Goal: Task Accomplishment & Management: Use online tool/utility

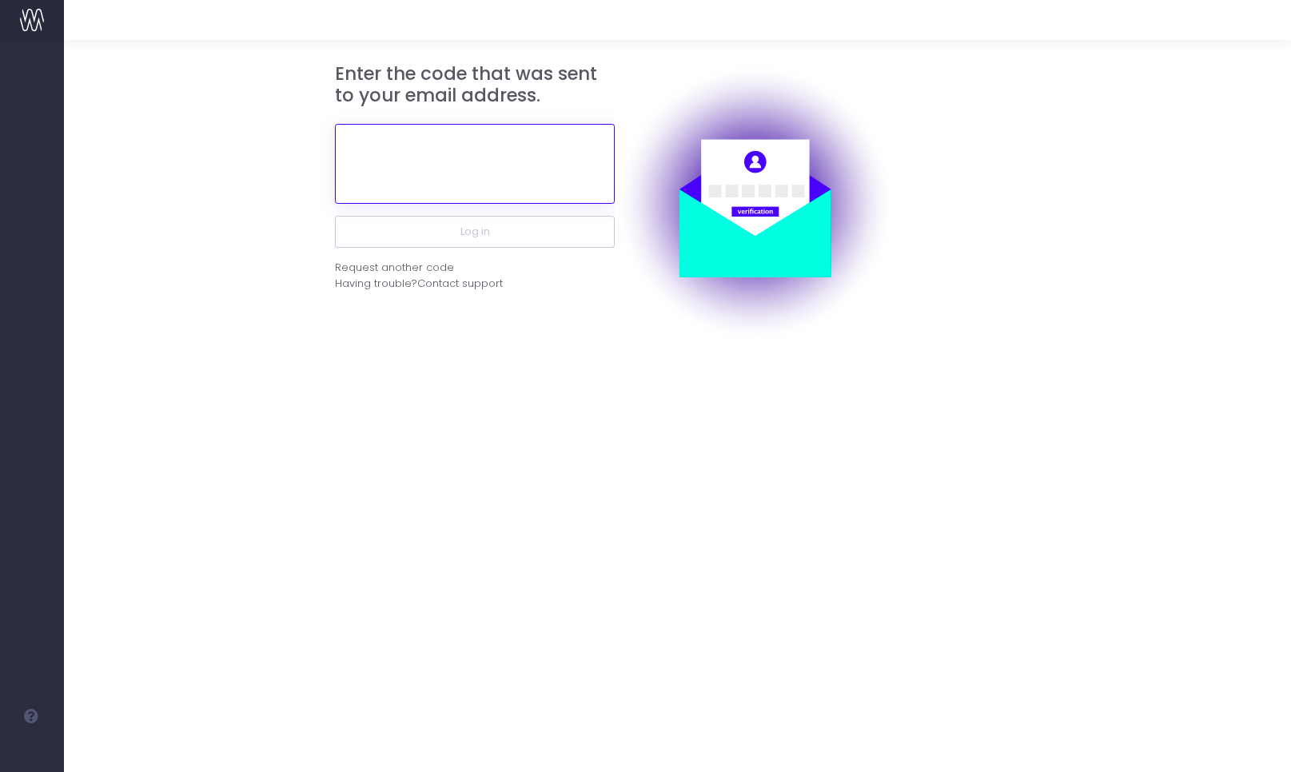
click at [398, 168] on input "text" at bounding box center [475, 164] width 280 height 80
paste input "834933"
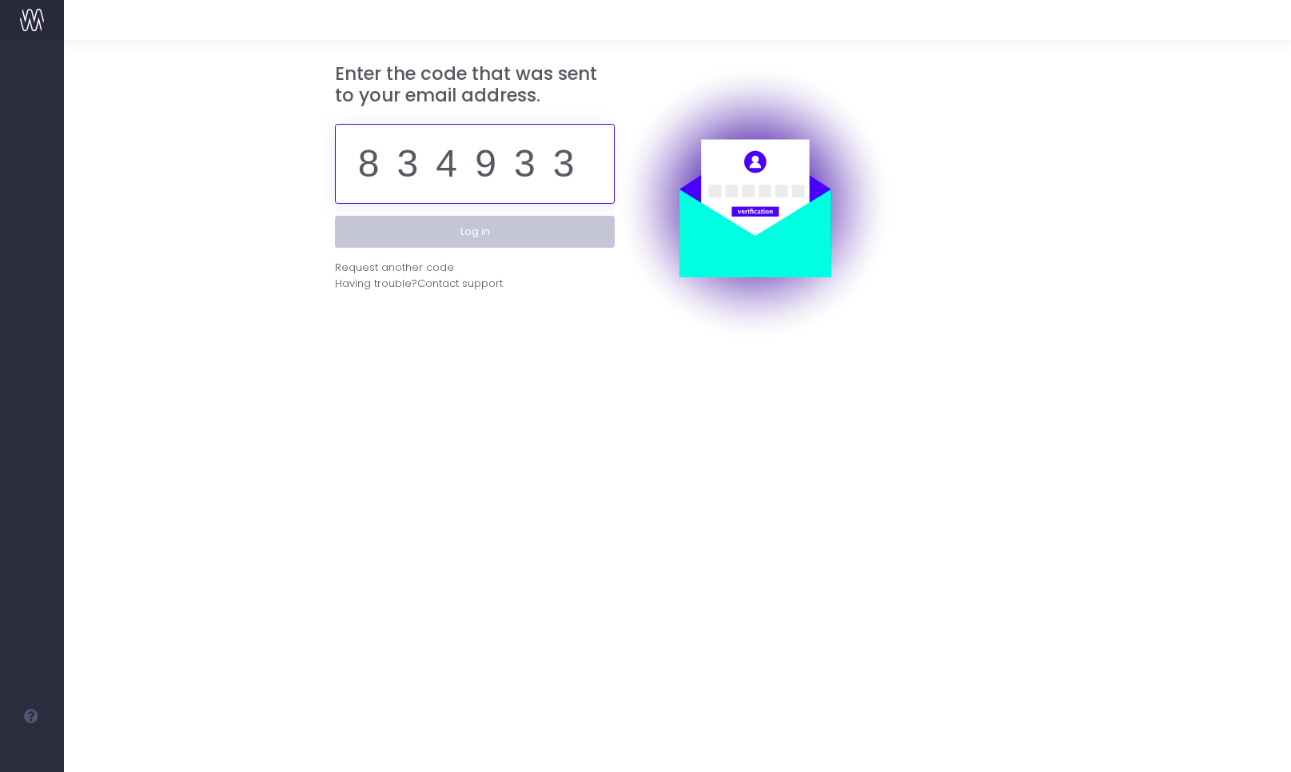
type input "834933"
click at [450, 232] on button "Log in" at bounding box center [475, 232] width 280 height 32
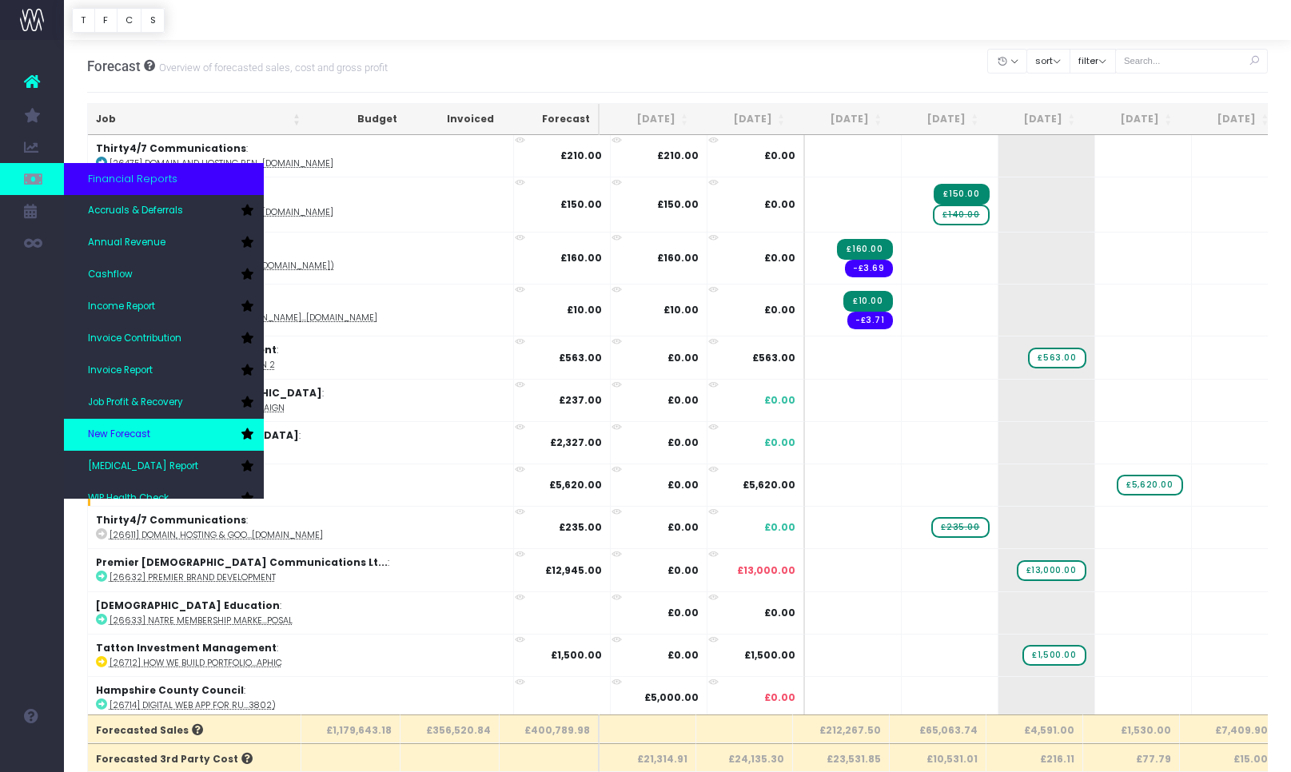
click at [144, 439] on span "New Forecast" at bounding box center [119, 435] width 62 height 14
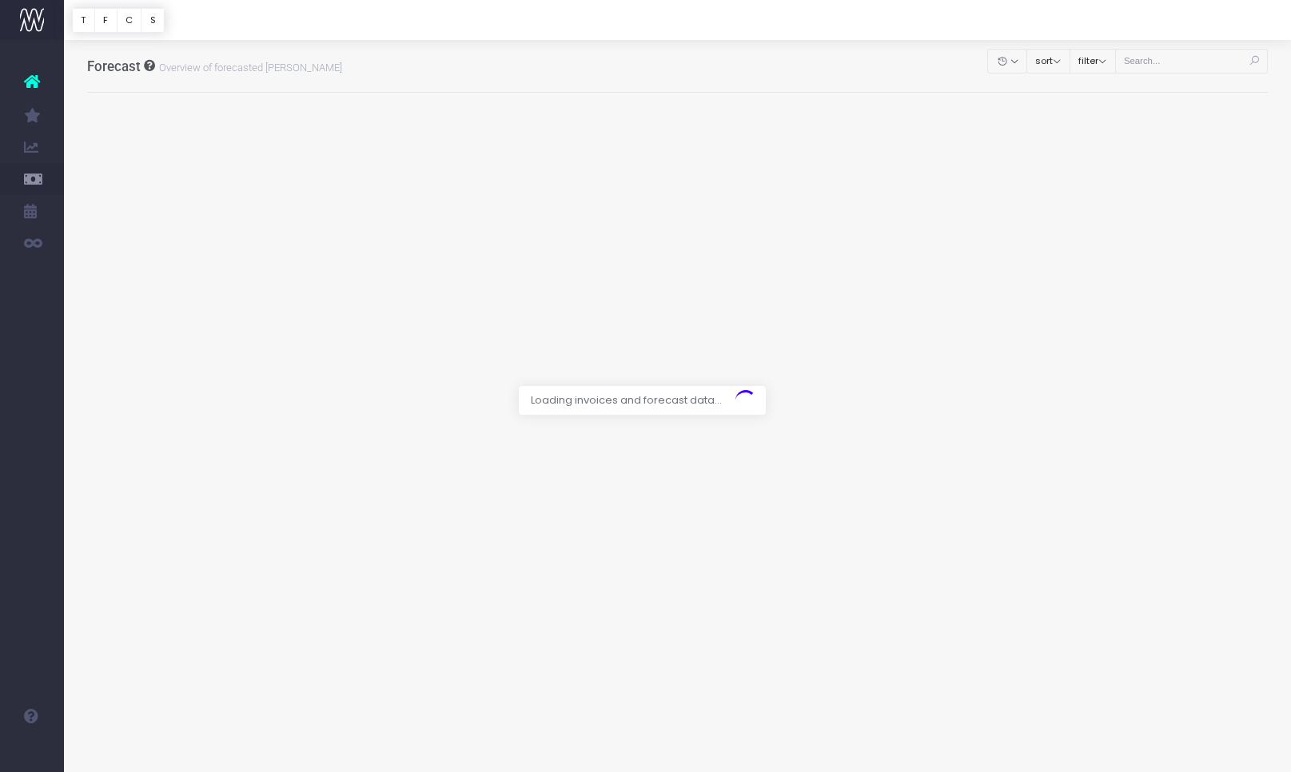
click at [1158, 62] on div at bounding box center [645, 386] width 1291 height 772
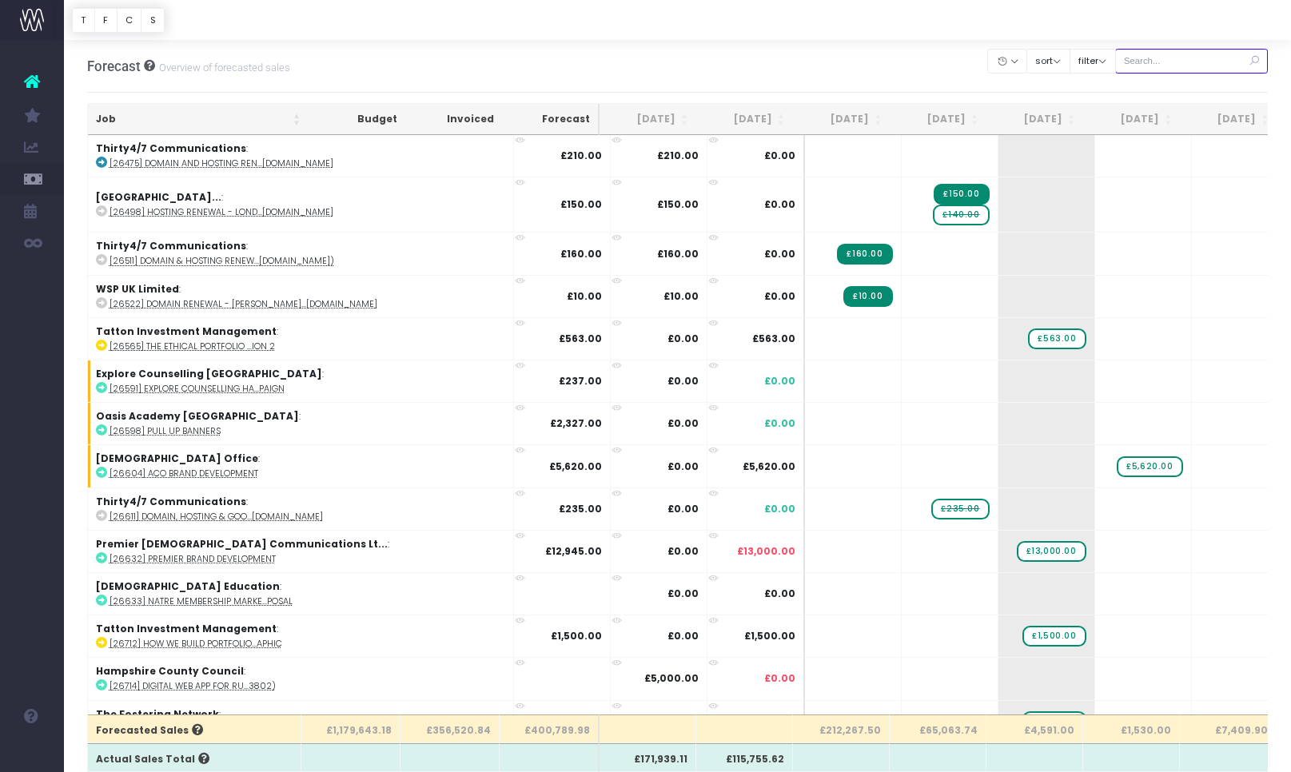
click at [1154, 62] on input "text" at bounding box center [1191, 61] width 153 height 25
paste input "28773"
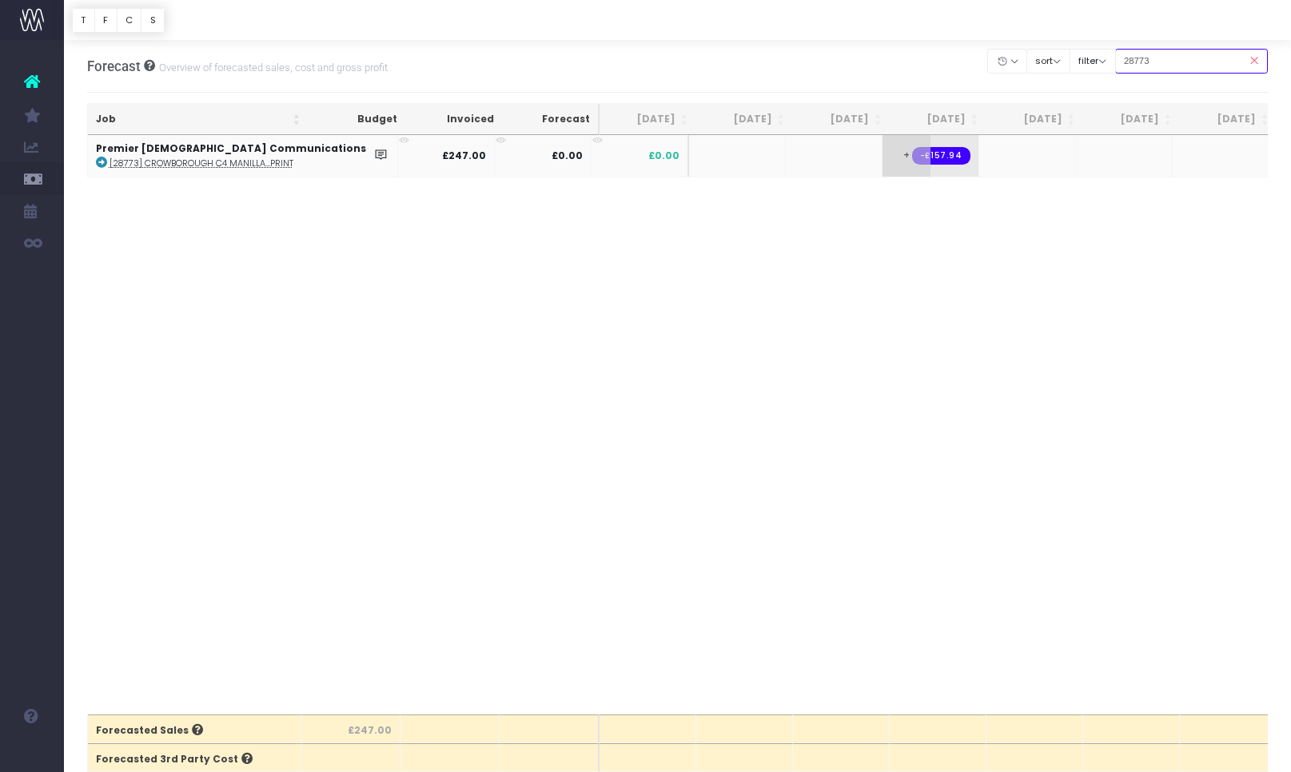
type input "28773"
click at [883, 155] on span "+" at bounding box center [907, 156] width 48 height 42
click at [835, 229] on body "Oh my... this is bad. [PERSON_NAME] wasn't able to load this page. Please conta…" at bounding box center [645, 386] width 1291 height 772
